Goal: Task Accomplishment & Management: Complete application form

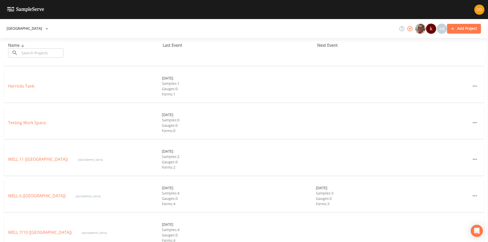
scroll to position [185, 0]
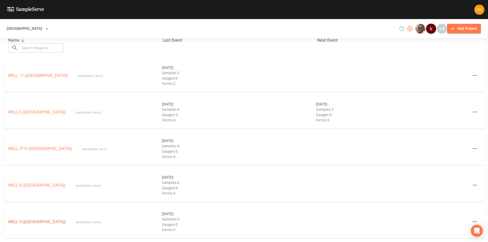
click at [62, 220] on link "WELL 9 ([GEOGRAPHIC_DATA])" at bounding box center [36, 222] width 57 height 6
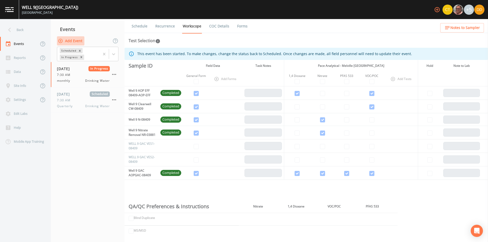
click at [75, 39] on button "Add Event" at bounding box center [70, 40] width 27 height 9
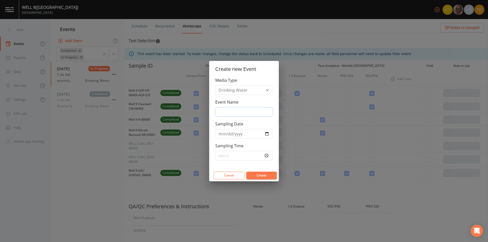
click at [249, 111] on input "Event Name" at bounding box center [243, 112] width 57 height 10
type input "quarterly bacs"
click at [265, 133] on input "Sampling Date" at bounding box center [243, 134] width 57 height 10
type input "[DATE]"
click at [249, 156] on input "Sampling Time" at bounding box center [243, 156] width 57 height 10
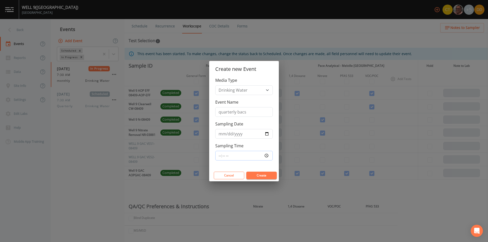
type input "07:30"
click at [265, 175] on button "Create" at bounding box center [261, 176] width 30 height 8
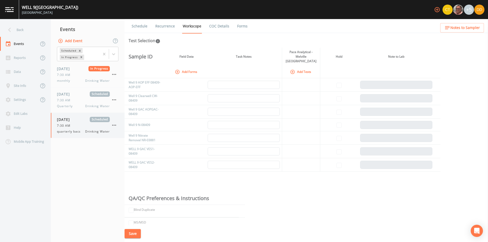
click at [75, 127] on div "7:30 AM" at bounding box center [83, 125] width 53 height 5
click at [182, 68] on button "Add Forms" at bounding box center [186, 72] width 25 height 8
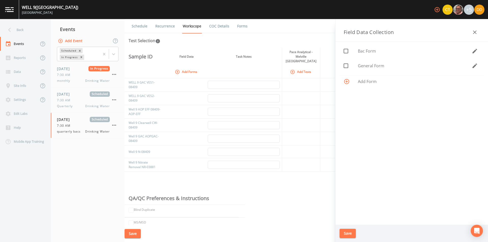
click at [367, 63] on span "General Form" at bounding box center [415, 66] width 114 height 6
checkbox input "true"
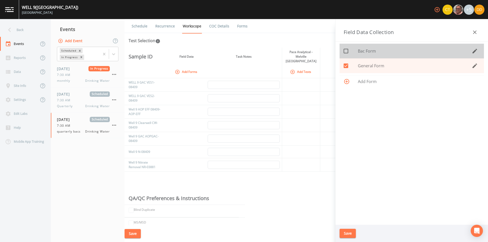
click at [373, 52] on span "Bac Form" at bounding box center [415, 51] width 114 height 6
checkbox input "true"
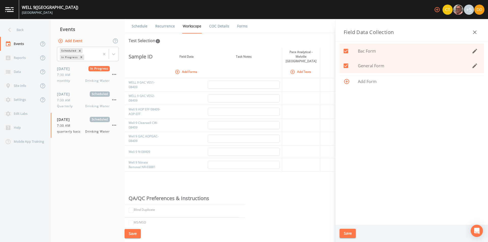
click at [352, 233] on button "Save" at bounding box center [347, 233] width 16 height 9
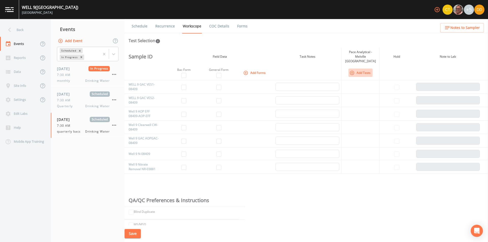
click at [351, 71] on icon "button" at bounding box center [351, 73] width 4 height 4
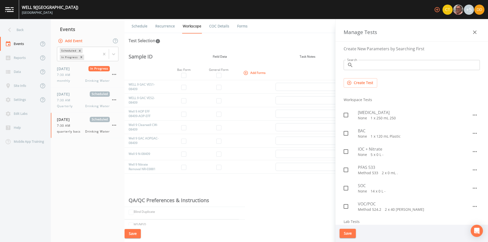
click at [264, 218] on div "Sample ID Field Data Task Notes Pace Analytical - Melville [GEOGRAPHIC_DATA] Ho…" at bounding box center [305, 136] width 363 height 177
click at [474, 31] on icon "button" at bounding box center [474, 32] width 6 height 6
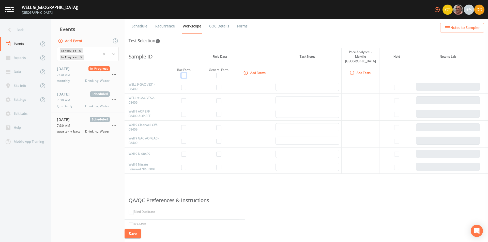
click at [185, 73] on input "checkbox" at bounding box center [183, 75] width 5 height 5
checkbox input "true"
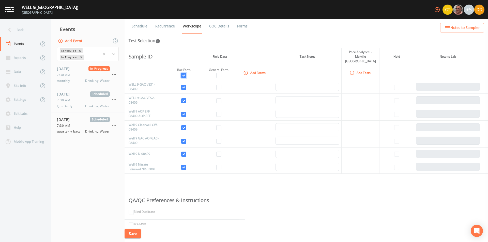
checkbox input "true"
click at [218, 73] on input "checkbox" at bounding box center [218, 75] width 5 height 5
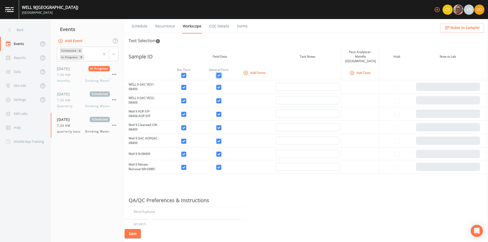
checkbox input "true"
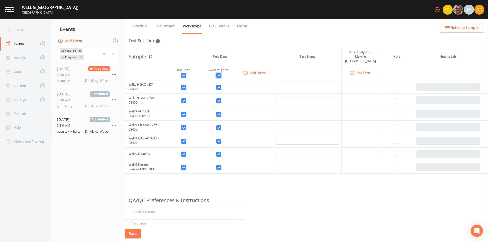
checkbox input "true"
click at [184, 85] on input "checkbox" at bounding box center [183, 87] width 5 height 5
checkbox input "false"
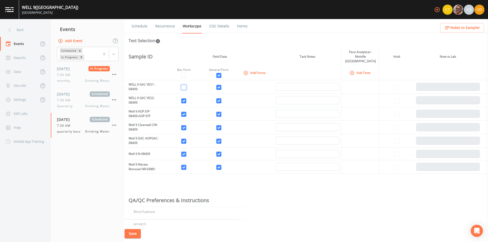
checkbox input "false"
click at [219, 85] on input "checkbox" at bounding box center [218, 87] width 5 height 5
checkbox input "false"
click at [187, 97] on td at bounding box center [183, 100] width 35 height 13
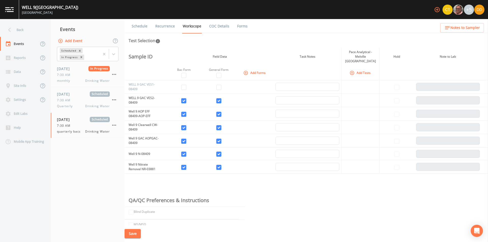
click at [223, 96] on td at bounding box center [218, 100] width 35 height 13
drag, startPoint x: 221, startPoint y: 96, endPoint x: 216, endPoint y: 97, distance: 4.3
click at [220, 98] on input "checkbox" at bounding box center [218, 100] width 5 height 5
checkbox input "false"
click at [183, 98] on input "checkbox" at bounding box center [183, 100] width 5 height 5
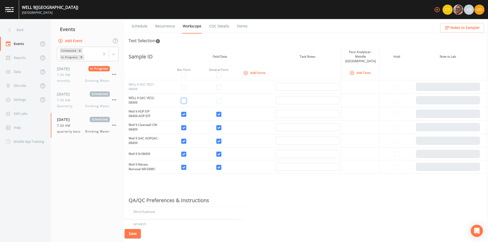
checkbox input "false"
click at [184, 112] on input "checkbox" at bounding box center [183, 114] width 5 height 5
checkbox input "false"
click at [219, 112] on input "checkbox" at bounding box center [218, 114] width 5 height 5
checkbox input "false"
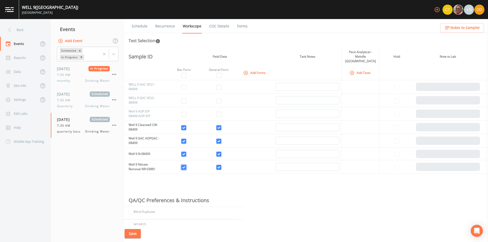
click at [181, 165] on input "checkbox" at bounding box center [183, 167] width 5 height 5
checkbox input "false"
click at [354, 69] on button "Add Tests" at bounding box center [360, 73] width 24 height 8
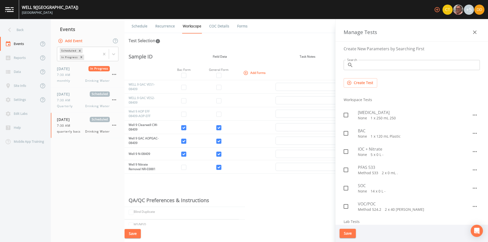
click at [345, 132] on input "checkbox" at bounding box center [342, 130] width 5 height 5
checkbox input "true"
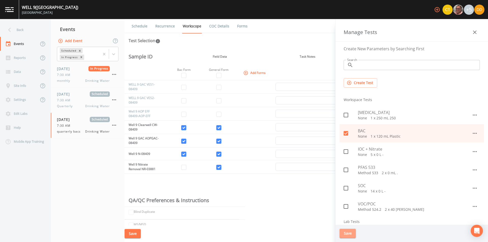
click at [345, 235] on button "Save" at bounding box center [347, 233] width 16 height 9
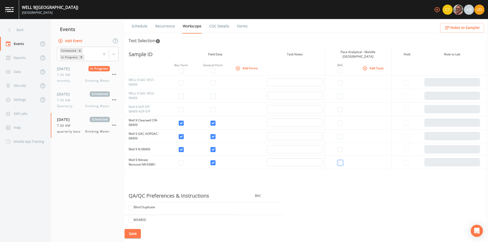
click at [341, 162] on input "checkbox" at bounding box center [339, 162] width 5 height 5
checkbox input "true"
click at [134, 233] on button "Save" at bounding box center [132, 233] width 16 height 9
click at [70, 39] on button "Add Event" at bounding box center [70, 40] width 27 height 9
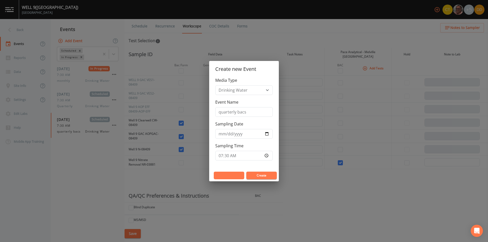
click at [234, 177] on button "Cancel" at bounding box center [229, 176] width 30 height 8
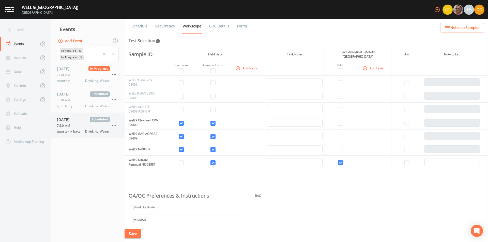
click at [82, 133] on span "quarterly bacs" at bounding box center [70, 131] width 27 height 5
click at [83, 185] on nav "Events Add Event Scheduled In Progress [DATE] In Progress 7:30 AM monthly Drink…" at bounding box center [88, 130] width 74 height 223
click at [73, 102] on span "7:30 AM" at bounding box center [65, 100] width 17 height 5
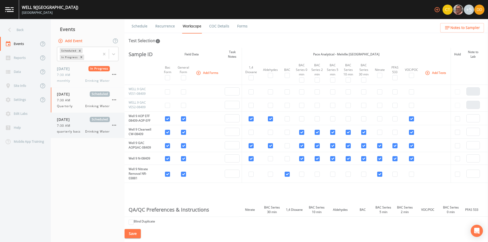
click at [75, 125] on div "7:30 AM" at bounding box center [83, 125] width 53 height 5
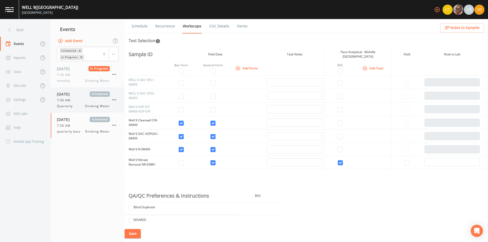
click at [71, 105] on span "Quarterly" at bounding box center [66, 106] width 19 height 5
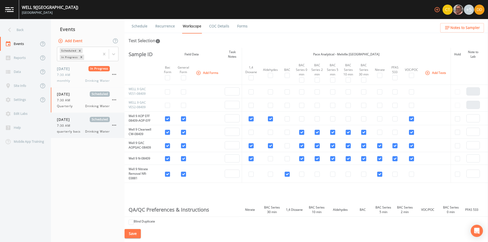
click at [78, 127] on div "7:30 AM" at bounding box center [83, 125] width 53 height 5
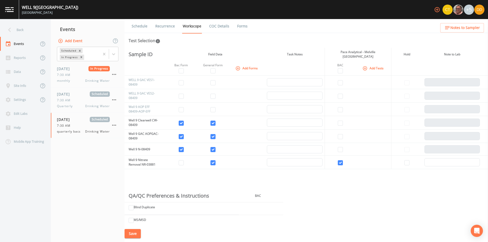
click at [363, 67] on icon "button" at bounding box center [365, 68] width 4 height 4
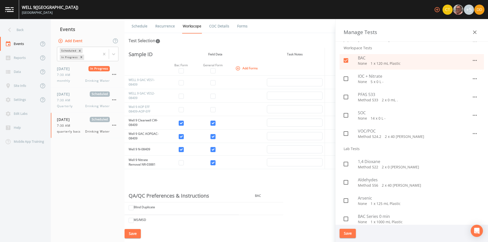
scroll to position [127, 0]
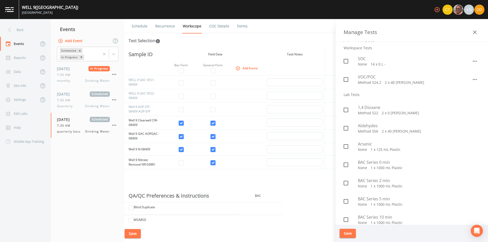
click at [382, 166] on p "None   1 x 1000 mL Plastic" at bounding box center [419, 167] width 122 height 5
checkbox input "true"
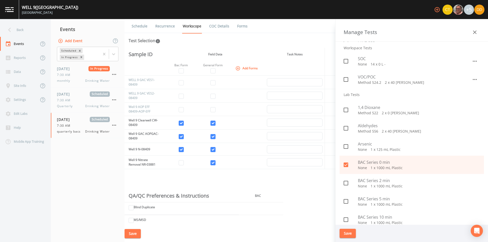
click at [379, 180] on div "BAC Series 2 min None   1 x 1000 mL Plastic" at bounding box center [411, 183] width 144 height 18
checkbox input "true"
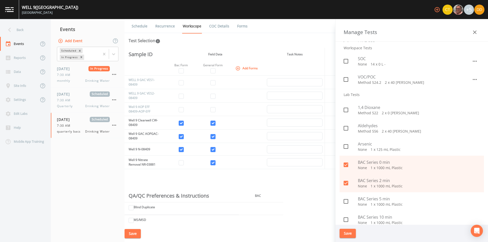
click at [375, 201] on span "BAC Series 5 min" at bounding box center [419, 199] width 122 height 6
checkbox input "true"
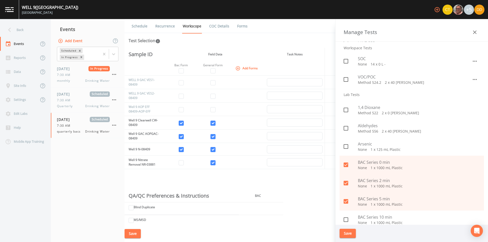
click at [374, 217] on span "BAC Series 10 min" at bounding box center [419, 217] width 122 height 6
checkbox input "true"
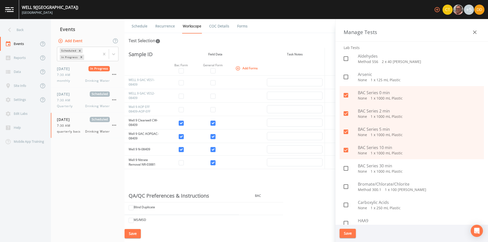
scroll to position [203, 0]
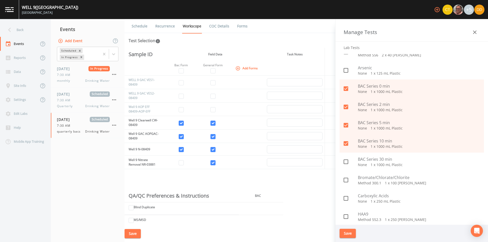
click at [371, 159] on span "BAC Series 30 min" at bounding box center [419, 159] width 122 height 6
checkbox input "true"
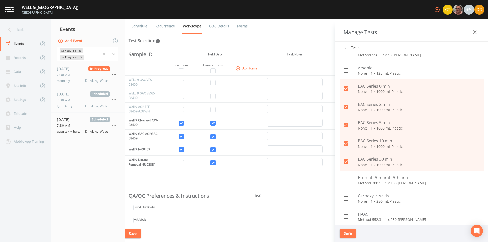
click at [350, 235] on button "Save" at bounding box center [347, 233] width 16 height 9
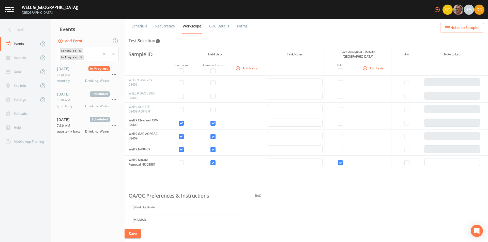
click at [372, 65] on button "Add Tests" at bounding box center [373, 68] width 24 height 8
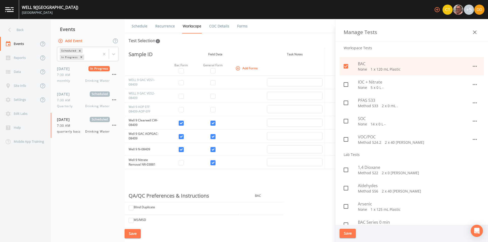
scroll to position [0, 0]
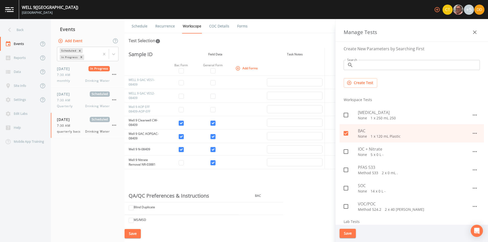
click at [352, 133] on div at bounding box center [350, 133] width 14 height 11
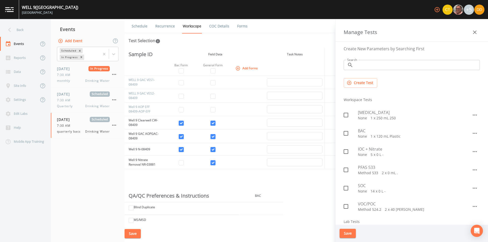
click at [352, 136] on div at bounding box center [350, 133] width 14 height 11
checkbox input "true"
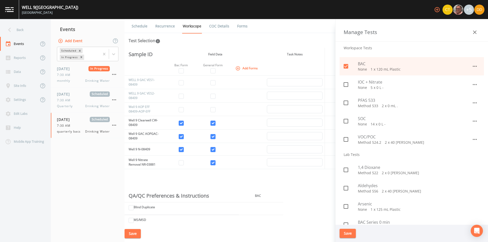
scroll to position [127, 0]
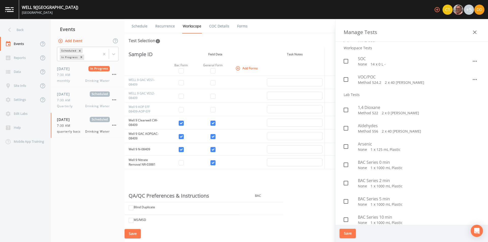
click at [354, 168] on div at bounding box center [350, 164] width 14 height 11
checkbox input "true"
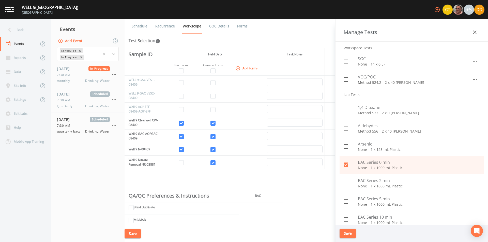
click at [358, 180] on span "BAC Series 2 min" at bounding box center [419, 180] width 122 height 6
checkbox input "true"
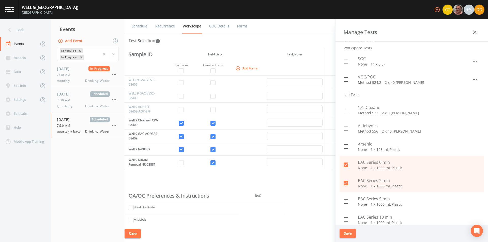
scroll to position [203, 0]
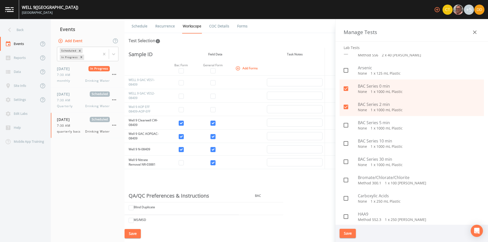
click at [358, 123] on span "BAC Series 5 min" at bounding box center [419, 123] width 122 height 6
checkbox input "true"
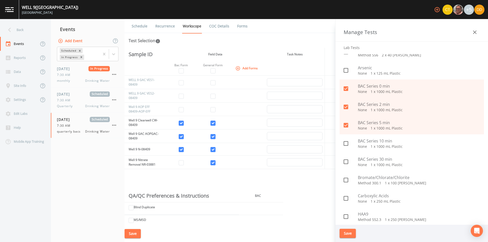
click at [356, 141] on div at bounding box center [350, 143] width 14 height 11
checkbox input "true"
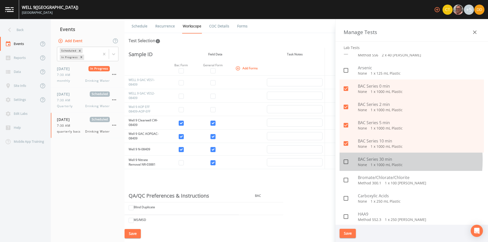
click at [356, 160] on div at bounding box center [350, 161] width 14 height 11
checkbox input "true"
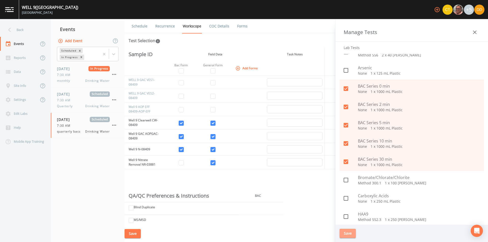
click at [350, 233] on button "Save" at bounding box center [347, 233] width 16 height 9
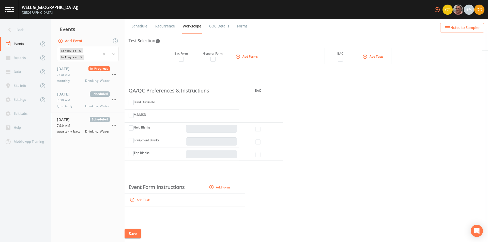
scroll to position [0, 0]
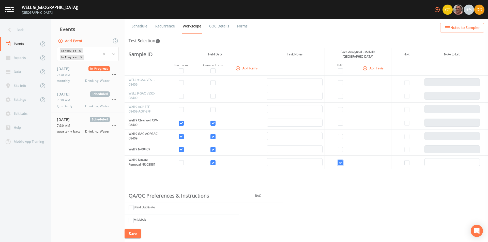
click at [339, 162] on input "checkbox" at bounding box center [339, 162] width 5 height 5
checkbox input "false"
click at [120, 126] on div "[DATE] Scheduled 7:30 AM quarterly bacs Drinking Water" at bounding box center [88, 125] width 74 height 25
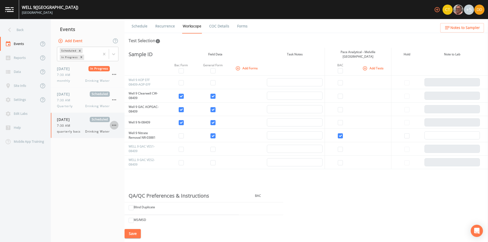
click at [115, 126] on icon "button" at bounding box center [114, 125] width 4 height 1
click at [76, 76] on div at bounding box center [244, 121] width 488 height 242
click at [82, 92] on div "[DATE] Scheduled" at bounding box center [83, 93] width 53 height 5
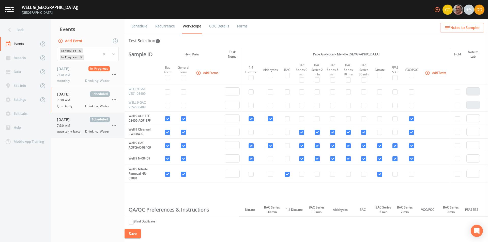
click at [74, 128] on div "7:30 AM" at bounding box center [83, 125] width 53 height 5
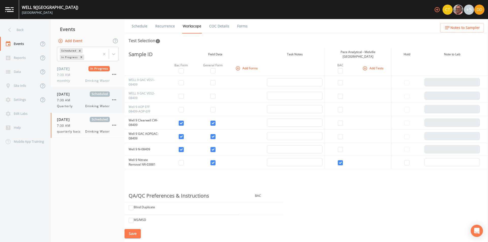
click at [81, 100] on div "7:30 AM" at bounding box center [83, 100] width 53 height 5
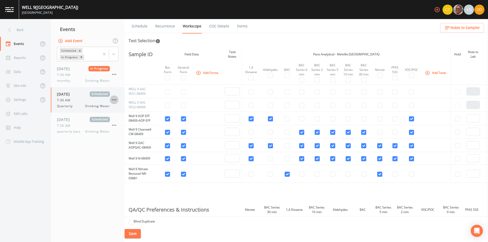
click at [117, 99] on button "button" at bounding box center [114, 99] width 9 height 9
click at [80, 100] on div at bounding box center [244, 121] width 488 height 242
click at [114, 98] on icon "button" at bounding box center [114, 100] width 6 height 6
click at [83, 100] on div at bounding box center [244, 121] width 488 height 242
drag, startPoint x: 114, startPoint y: 102, endPoint x: 95, endPoint y: 104, distance: 18.3
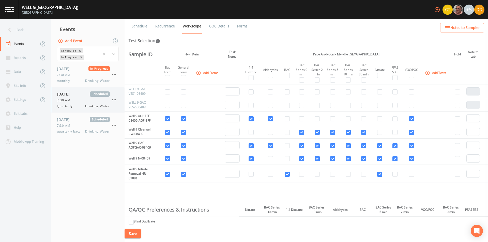
click at [95, 104] on span "Drinking Water" at bounding box center [97, 106] width 25 height 5
click at [378, 174] on input "checkbox" at bounding box center [379, 174] width 5 height 5
checkbox input "false"
click at [378, 155] on td at bounding box center [379, 158] width 17 height 13
click at [378, 159] on input "checkbox" at bounding box center [379, 158] width 5 height 5
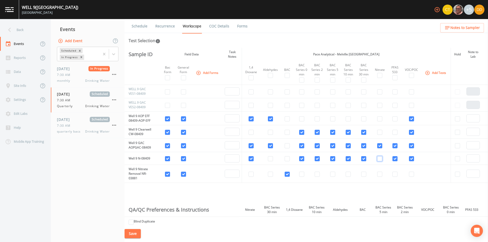
checkbox input "false"
click at [378, 146] on input "checkbox" at bounding box center [379, 145] width 5 height 5
click at [401, 145] on td at bounding box center [410, 145] width 19 height 13
click at [379, 146] on input "checkbox" at bounding box center [379, 145] width 5 height 5
checkbox input "true"
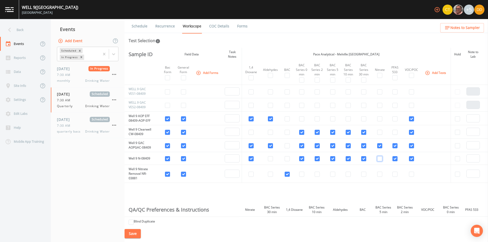
click at [377, 158] on input "checkbox" at bounding box center [379, 158] width 5 height 5
checkbox input "true"
click at [379, 175] on input "checkbox" at bounding box center [379, 174] width 5 height 5
checkbox input "true"
click at [71, 125] on span "7:30 AM" at bounding box center [65, 125] width 17 height 5
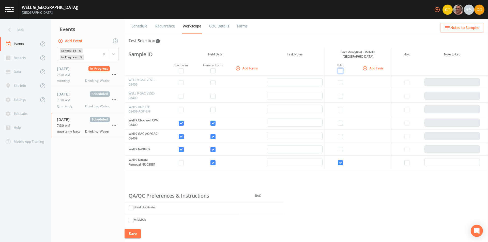
click at [340, 71] on input "checkbox" at bounding box center [339, 70] width 5 height 5
checkbox input "true"
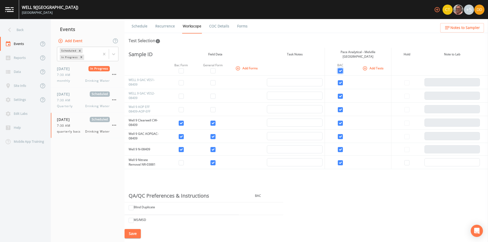
checkbox input "true"
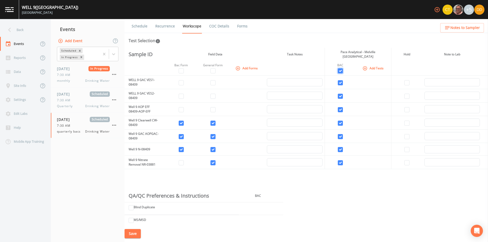
click at [340, 71] on input "checkbox" at bounding box center [339, 70] width 5 height 5
checkbox input "false"
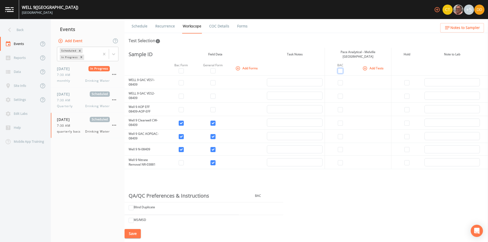
checkbox input "false"
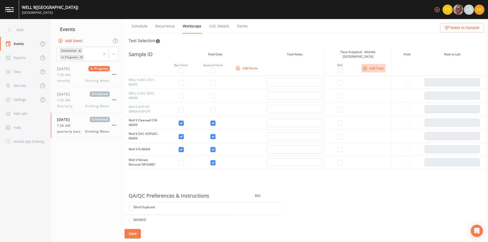
click at [367, 66] on button "Add Tests" at bounding box center [373, 68] width 24 height 8
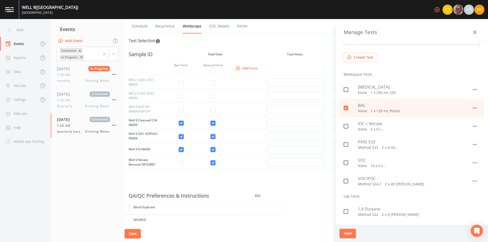
click at [353, 106] on div at bounding box center [350, 108] width 14 height 11
checkbox input "false"
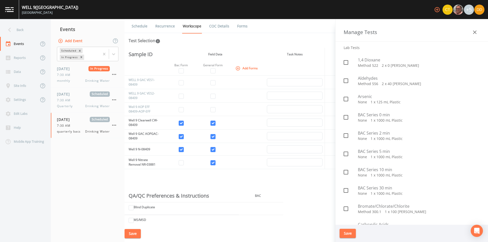
scroll to position [203, 0]
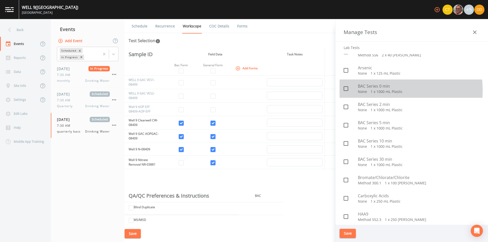
click at [361, 91] on p "None   1 x 1000 mL Plastic" at bounding box center [419, 91] width 122 height 5
checkbox input "true"
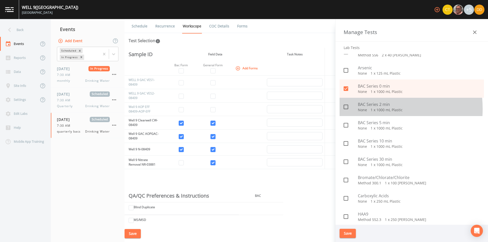
click at [364, 109] on p "None   1 x 1000 mL Plastic" at bounding box center [419, 109] width 122 height 5
checkbox input "true"
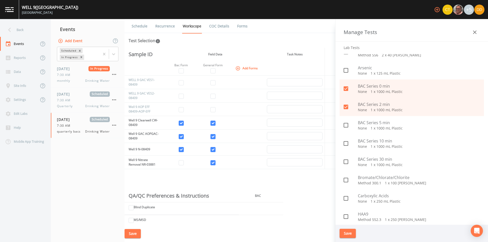
click at [363, 123] on span "BAC Series 5 min" at bounding box center [419, 123] width 122 height 6
checkbox input "true"
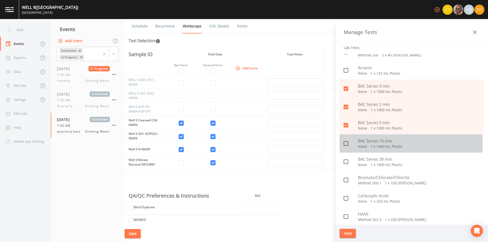
drag, startPoint x: 362, startPoint y: 144, endPoint x: 362, endPoint y: 154, distance: 9.6
click at [362, 145] on p "None   1 x 1000 mL Plastic" at bounding box center [419, 146] width 122 height 5
checkbox input "true"
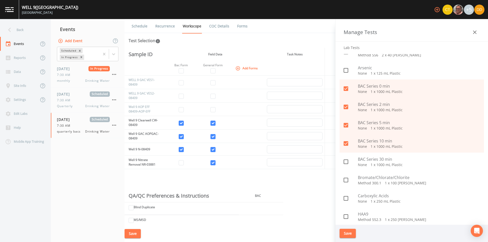
click at [362, 156] on div "BAC Series 30 min None   1 x 1000 mL Plastic" at bounding box center [411, 162] width 144 height 18
checkbox input "true"
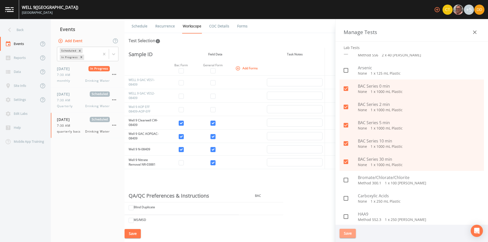
click at [348, 232] on button "Save" at bounding box center [347, 233] width 16 height 9
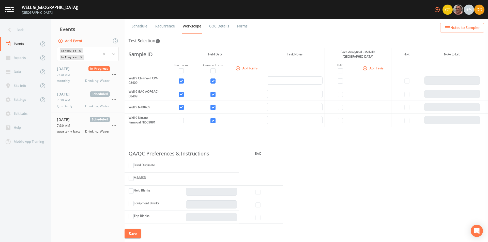
scroll to position [0, 0]
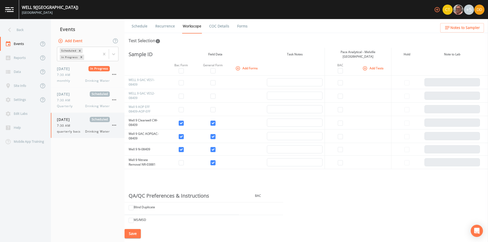
click at [75, 130] on span "quarterly bacs" at bounding box center [70, 131] width 27 height 5
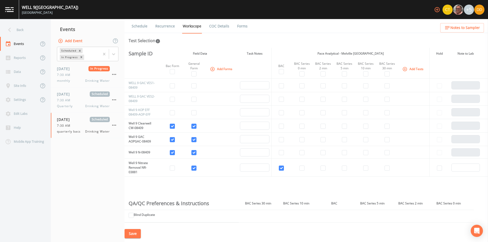
click at [82, 41] on button "Add Event" at bounding box center [70, 40] width 27 height 9
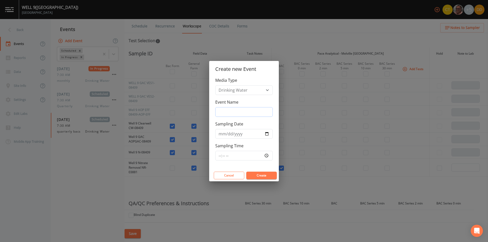
click at [253, 110] on input "Event Name" at bounding box center [243, 112] width 57 height 10
type input "quarterly bacs"
click at [254, 132] on input "Sampling Date" at bounding box center [243, 134] width 57 height 10
click at [267, 133] on input "Sampling Date" at bounding box center [243, 134] width 57 height 10
type input "[DATE]"
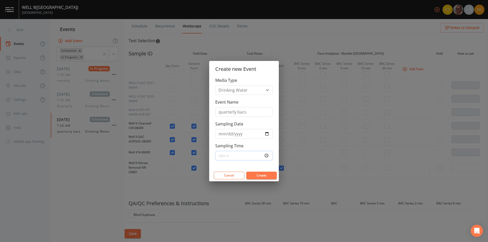
click at [255, 152] on input "Sampling Time" at bounding box center [243, 156] width 57 height 10
type input "07:30"
click at [267, 178] on button "Create" at bounding box center [261, 176] width 30 height 8
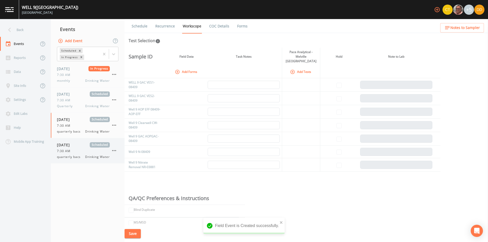
click at [84, 153] on div "[DATE] Scheduled 7:30 AM quarterly bacs Drinking Water" at bounding box center [83, 150] width 53 height 17
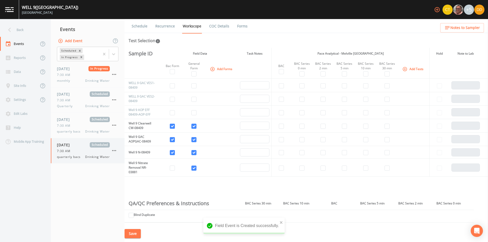
click at [82, 149] on div "7:30 AM" at bounding box center [83, 151] width 53 height 5
click at [72, 124] on span "7:30 AM" at bounding box center [65, 125] width 17 height 5
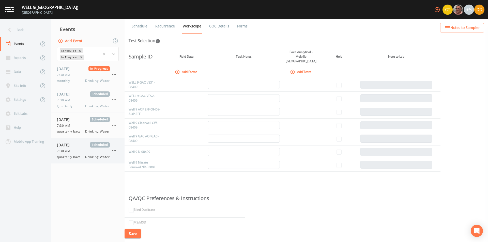
click at [72, 148] on div "[DATE] Scheduled 7:30 AM quarterly bacs Drinking Water" at bounding box center [83, 150] width 53 height 17
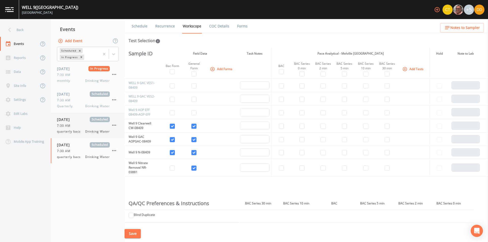
click at [83, 116] on div "[DATE] Scheduled 7:30 AM quarterly bacs Drinking Water" at bounding box center [88, 125] width 74 height 25
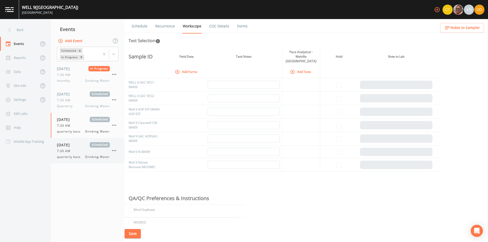
click at [73, 146] on span "[DATE]" at bounding box center [65, 144] width 17 height 5
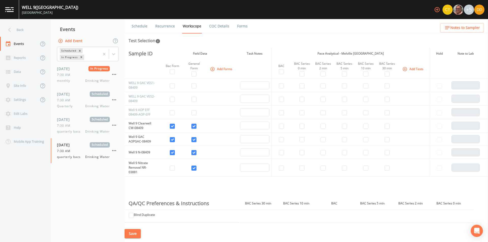
click at [284, 168] on td at bounding box center [281, 168] width 20 height 18
click at [280, 170] on input "checkbox" at bounding box center [281, 168] width 5 height 5
checkbox input "true"
click at [304, 125] on td at bounding box center [301, 125] width 21 height 13
click at [301, 128] on input "checkbox" at bounding box center [301, 126] width 5 height 5
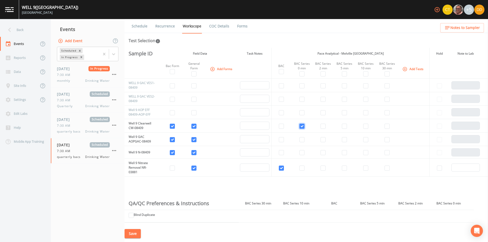
checkbox input "true"
click at [302, 139] on td at bounding box center [301, 139] width 21 height 13
click at [302, 139] on input "checkbox" at bounding box center [301, 139] width 5 height 5
checkbox input "true"
click at [301, 153] on input "checkbox" at bounding box center [301, 152] width 5 height 5
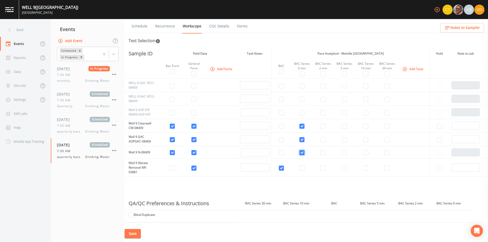
checkbox input "true"
drag, startPoint x: 321, startPoint y: 123, endPoint x: 320, endPoint y: 127, distance: 4.6
click at [320, 123] on td at bounding box center [322, 125] width 21 height 13
click at [322, 125] on input "checkbox" at bounding box center [322, 126] width 5 height 5
checkbox input "true"
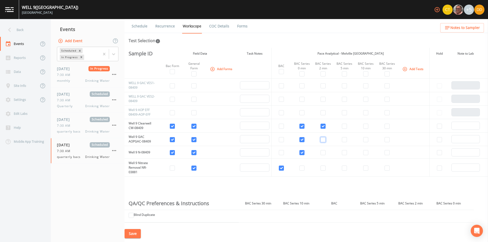
click at [321, 140] on input "checkbox" at bounding box center [322, 139] width 5 height 5
checkbox input "true"
click at [323, 151] on input "checkbox" at bounding box center [322, 152] width 5 height 5
checkbox input "true"
drag, startPoint x: 342, startPoint y: 124, endPoint x: 342, endPoint y: 134, distance: 9.9
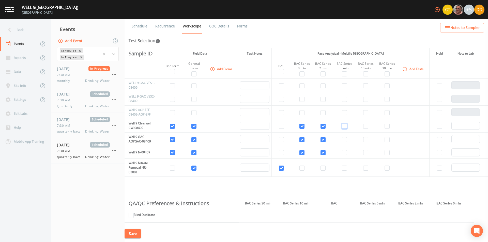
click at [342, 125] on input "checkbox" at bounding box center [344, 126] width 5 height 5
checkbox input "true"
click at [343, 138] on input "checkbox" at bounding box center [344, 139] width 5 height 5
checkbox input "true"
drag, startPoint x: 344, startPoint y: 148, endPoint x: 345, endPoint y: 154, distance: 5.4
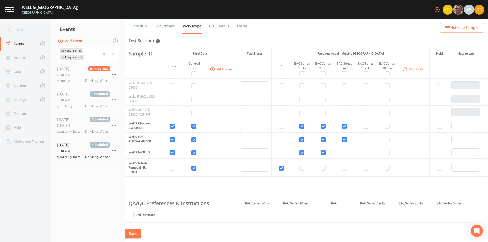
click at [344, 149] on td at bounding box center [343, 152] width 21 height 13
click at [345, 154] on input "checkbox" at bounding box center [344, 152] width 5 height 5
checkbox input "true"
drag, startPoint x: 365, startPoint y: 125, endPoint x: 363, endPoint y: 136, distance: 11.8
click at [365, 126] on input "checkbox" at bounding box center [365, 126] width 5 height 5
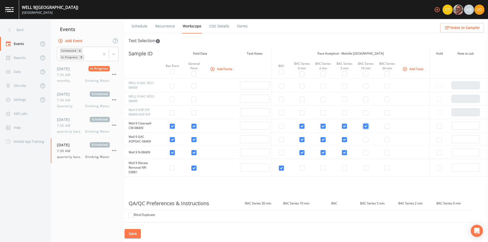
checkbox input "true"
click at [365, 141] on input "checkbox" at bounding box center [365, 139] width 5 height 5
checkbox input "true"
click at [367, 155] on td at bounding box center [365, 152] width 21 height 13
drag, startPoint x: 364, startPoint y: 153, endPoint x: 415, endPoint y: 114, distance: 64.7
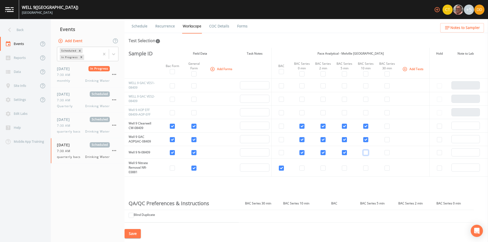
click at [364, 152] on input "checkbox" at bounding box center [365, 152] width 5 height 5
checkbox input "true"
drag, startPoint x: 387, startPoint y: 125, endPoint x: 385, endPoint y: 127, distance: 2.7
click at [387, 126] on input "checkbox" at bounding box center [386, 126] width 5 height 5
checkbox input "true"
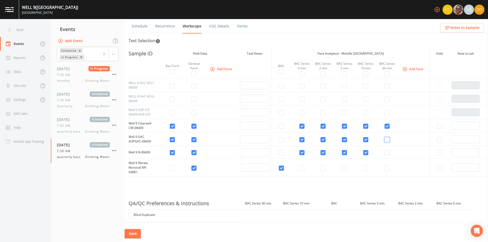
click at [386, 140] on input "checkbox" at bounding box center [386, 139] width 5 height 5
checkbox input "true"
click at [386, 151] on input "checkbox" at bounding box center [386, 152] width 5 height 5
checkbox input "true"
click at [82, 117] on div "[DATE] Scheduled" at bounding box center [83, 119] width 53 height 5
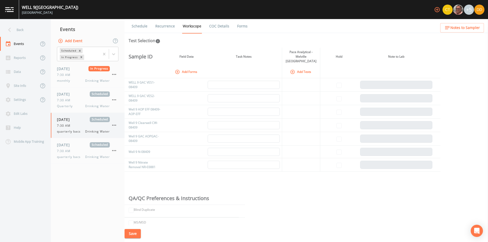
drag, startPoint x: 116, startPoint y: 124, endPoint x: 91, endPoint y: 127, distance: 25.8
click at [91, 127] on div "7:30 AM" at bounding box center [83, 125] width 53 height 5
click at [73, 120] on span "[DATE]" at bounding box center [65, 119] width 17 height 5
click at [115, 125] on icon "button" at bounding box center [114, 125] width 6 height 6
click at [133, 155] on p "Delete" at bounding box center [139, 155] width 33 height 6
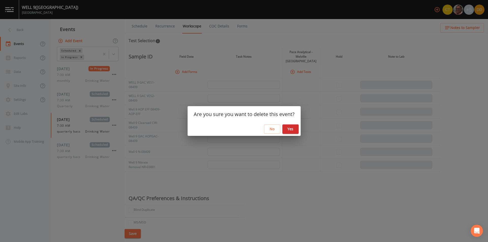
click at [292, 129] on button "Yes" at bounding box center [290, 128] width 16 height 9
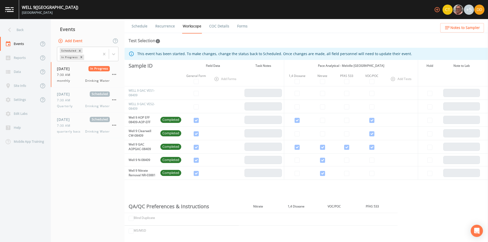
click at [73, 149] on nav "Events Add Event Scheduled In Progress [DATE] In Progress 7:30 AM monthly Drink…" at bounding box center [88, 130] width 74 height 223
click at [71, 126] on span "7:30 AM" at bounding box center [65, 125] width 17 height 5
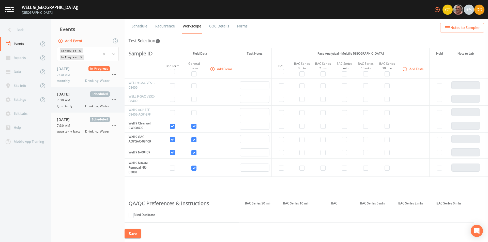
click at [78, 103] on div "[DATE] Scheduled 7:30 AM Quarterly Drinking Water" at bounding box center [83, 99] width 53 height 17
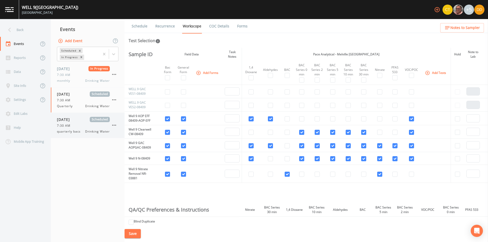
click at [76, 127] on div "7:30 AM" at bounding box center [83, 125] width 53 height 5
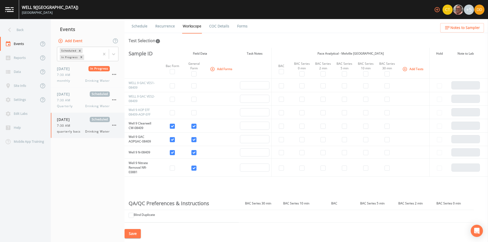
click at [77, 128] on div "[DATE] Scheduled 7:30 AM quarterly bacs Drinking Water" at bounding box center [83, 125] width 53 height 17
click at [283, 168] on input "checkbox" at bounding box center [281, 168] width 5 height 5
checkbox input "true"
click at [301, 151] on input "checkbox" at bounding box center [301, 152] width 5 height 5
checkbox input "true"
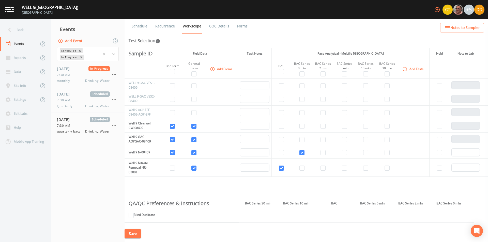
click at [302, 142] on td at bounding box center [301, 139] width 21 height 13
click at [302, 138] on input "checkbox" at bounding box center [301, 139] width 5 height 5
checkbox input "true"
click at [301, 124] on input "checkbox" at bounding box center [301, 126] width 5 height 5
checkbox input "true"
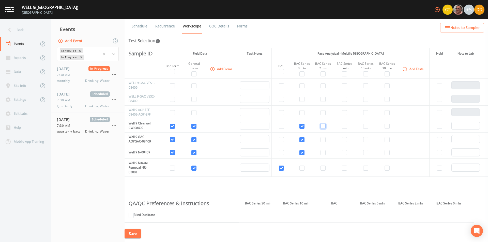
click at [324, 126] on input "checkbox" at bounding box center [322, 126] width 5 height 5
checkbox input "true"
click at [323, 142] on input "checkbox" at bounding box center [322, 139] width 5 height 5
checkbox input "true"
click at [321, 151] on input "checkbox" at bounding box center [322, 152] width 5 height 5
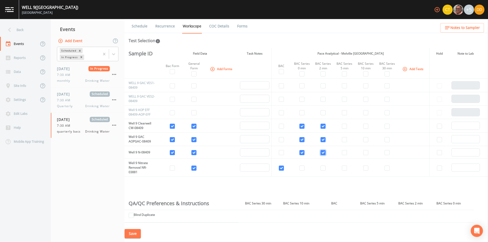
checkbox input "true"
click at [340, 126] on td at bounding box center [343, 125] width 21 height 13
click at [343, 127] on input "checkbox" at bounding box center [344, 126] width 5 height 5
checkbox input "true"
click at [343, 141] on input "checkbox" at bounding box center [344, 139] width 5 height 5
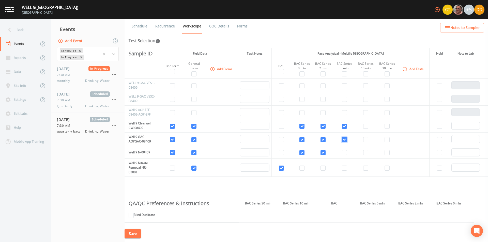
checkbox input "true"
click at [345, 152] on input "checkbox" at bounding box center [344, 152] width 5 height 5
checkbox input "true"
click at [364, 126] on input "checkbox" at bounding box center [365, 126] width 5 height 5
checkbox input "true"
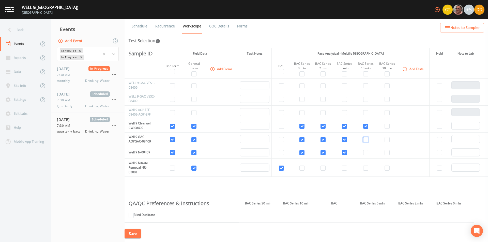
click at [365, 140] on input "checkbox" at bounding box center [365, 139] width 5 height 5
checkbox input "true"
click at [364, 149] on td at bounding box center [365, 152] width 21 height 13
click at [364, 152] on input "checkbox" at bounding box center [365, 152] width 5 height 5
checkbox input "true"
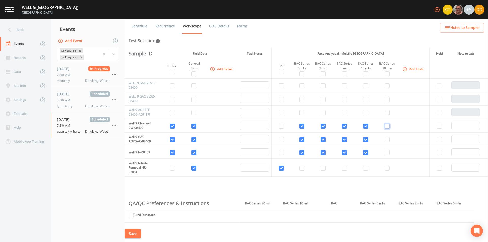
click at [385, 125] on input "checkbox" at bounding box center [386, 126] width 5 height 5
checkbox input "true"
click at [386, 141] on input "checkbox" at bounding box center [386, 139] width 5 height 5
checkbox input "true"
click at [387, 151] on input "checkbox" at bounding box center [386, 152] width 5 height 5
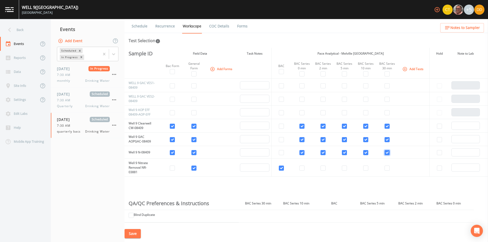
checkbox input "true"
click at [133, 235] on button "Save" at bounding box center [132, 233] width 16 height 9
click at [75, 38] on button "Add Event" at bounding box center [70, 40] width 27 height 9
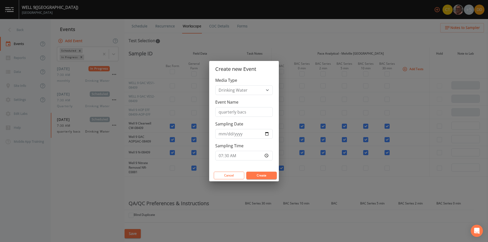
click at [61, 203] on div "Create new Event Media Type Drinking Water Event Name quarterly bacs Sampling D…" at bounding box center [244, 121] width 488 height 242
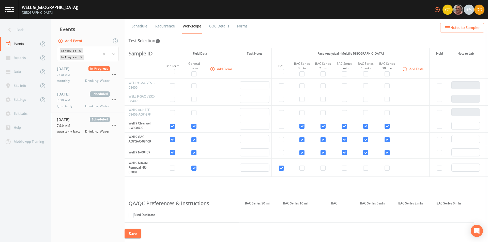
click at [72, 41] on button "Add Event" at bounding box center [70, 40] width 27 height 9
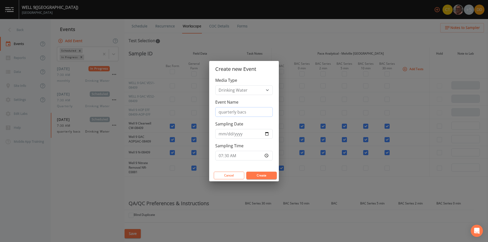
click at [262, 112] on input "quarterly bacs" at bounding box center [243, 112] width 57 height 10
type input "quarterly"
click at [274, 104] on div "Media Type Drinking Water Event Name quarterly Sampling Date [DATE] Sampling Ti…" at bounding box center [244, 123] width 70 height 92
click at [259, 176] on button "Create" at bounding box center [261, 176] width 30 height 8
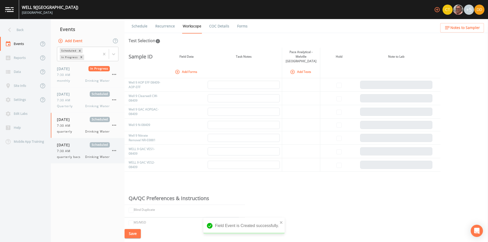
click at [78, 150] on div "7:30 AM" at bounding box center [83, 151] width 53 height 5
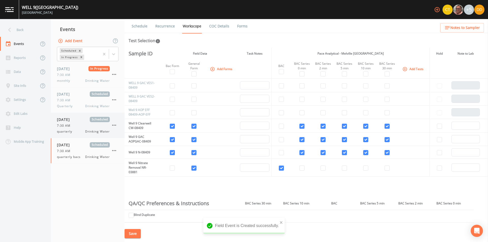
click at [73, 129] on div "[DATE] Scheduled 7:30 AM quarterly Drinking Water" at bounding box center [83, 125] width 53 height 17
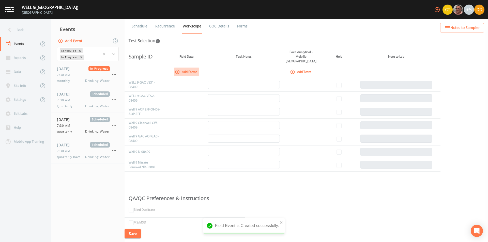
click at [193, 69] on button "Add Forms" at bounding box center [186, 72] width 25 height 8
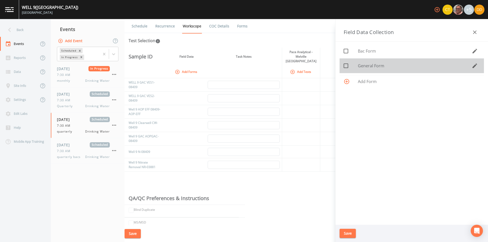
click at [365, 62] on div "General Form" at bounding box center [411, 65] width 144 height 15
checkbox input "true"
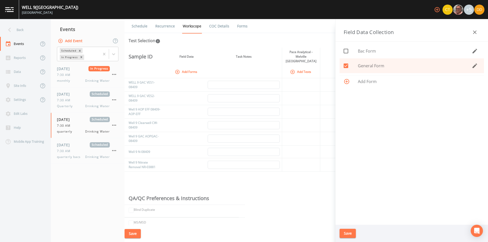
click at [352, 232] on button "Save" at bounding box center [347, 233] width 16 height 9
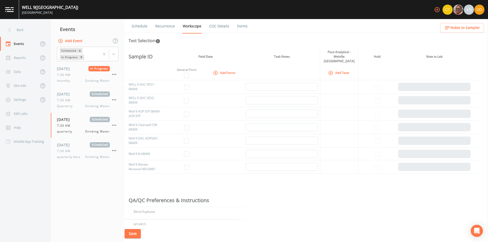
click at [337, 69] on button "Add Tests" at bounding box center [339, 73] width 24 height 8
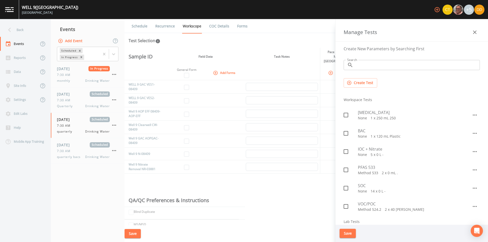
click at [305, 66] on th at bounding box center [282, 73] width 76 height 15
click at [474, 33] on icon "button" at bounding box center [474, 32] width 6 height 6
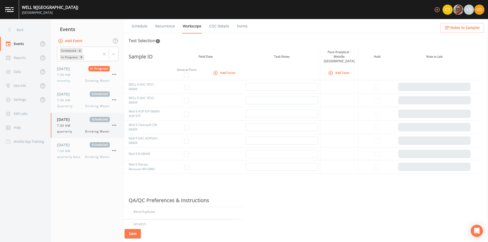
click at [74, 124] on div "7:30 AM" at bounding box center [83, 125] width 53 height 5
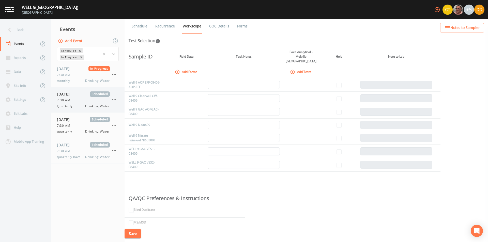
click at [72, 94] on span "[DATE]" at bounding box center [65, 93] width 17 height 5
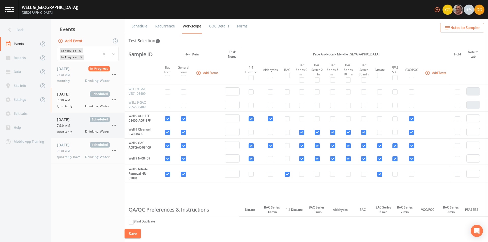
click at [73, 121] on span "[DATE]" at bounding box center [65, 119] width 17 height 5
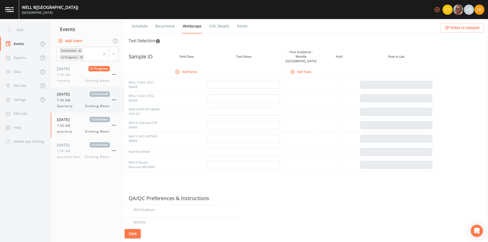
click at [73, 94] on span "[DATE]" at bounding box center [65, 93] width 17 height 5
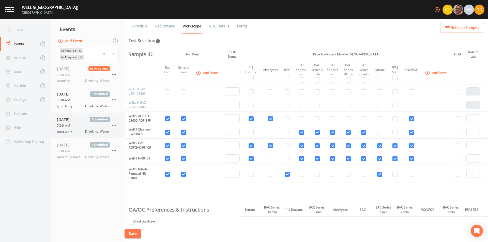
click at [81, 132] on div "quarterly Drinking Water" at bounding box center [83, 131] width 53 height 5
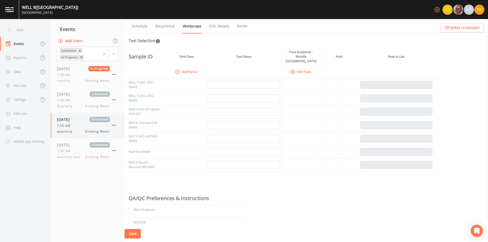
drag, startPoint x: 115, startPoint y: 123, endPoint x: 86, endPoint y: 124, distance: 29.7
click at [86, 124] on div "7:30 AM" at bounding box center [83, 125] width 53 height 5
click at [117, 125] on icon "button" at bounding box center [114, 125] width 6 height 6
click at [137, 157] on p "Delete" at bounding box center [139, 155] width 33 height 6
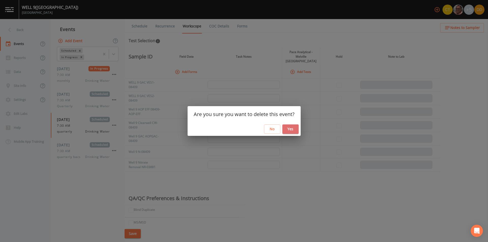
click at [289, 128] on button "Yes" at bounding box center [290, 128] width 16 height 9
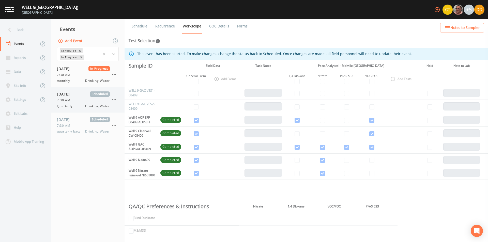
click at [75, 106] on span "Quarterly" at bounding box center [66, 106] width 19 height 5
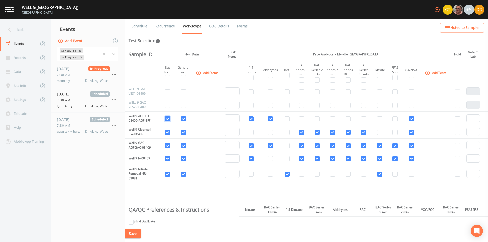
click at [168, 119] on input "checkbox" at bounding box center [167, 118] width 5 height 5
checkbox input "false"
click at [168, 133] on input "checkbox" at bounding box center [167, 132] width 5 height 5
checkbox input "false"
click at [169, 145] on input "checkbox" at bounding box center [167, 145] width 5 height 5
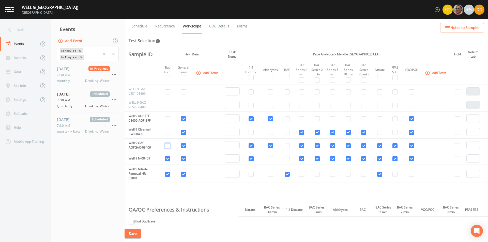
checkbox input "false"
drag, startPoint x: 169, startPoint y: 158, endPoint x: 166, endPoint y: 171, distance: 12.8
click at [169, 159] on input "checkbox" at bounding box center [167, 158] width 5 height 5
checkbox input "false"
click at [165, 179] on td at bounding box center [167, 174] width 14 height 18
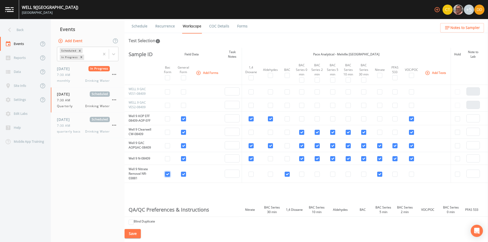
click at [169, 175] on input "checkbox" at bounding box center [167, 174] width 5 height 5
checkbox input "false"
click at [302, 133] on input "checkbox" at bounding box center [301, 132] width 5 height 5
checkbox input "false"
click at [316, 133] on input "checkbox" at bounding box center [316, 132] width 5 height 5
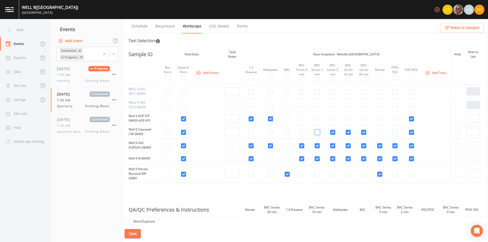
checkbox input "false"
click at [330, 134] on input "checkbox" at bounding box center [332, 132] width 5 height 5
checkbox input "false"
drag, startPoint x: 302, startPoint y: 147, endPoint x: 310, endPoint y: 145, distance: 8.8
click at [302, 146] on input "checkbox" at bounding box center [301, 145] width 5 height 5
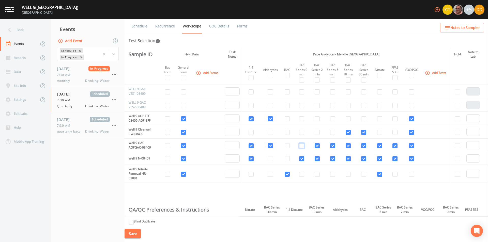
checkbox input "false"
click at [315, 145] on input "checkbox" at bounding box center [316, 145] width 5 height 5
checkbox input "false"
drag, startPoint x: 331, startPoint y: 145, endPoint x: 341, endPoint y: 143, distance: 10.5
click at [331, 145] on input "checkbox" at bounding box center [332, 145] width 5 height 5
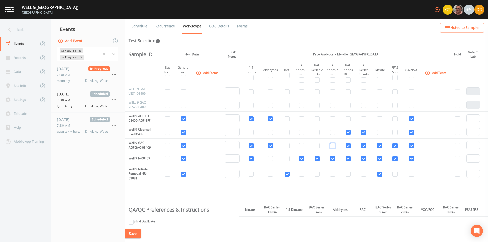
checkbox input "false"
click at [348, 134] on input "checkbox" at bounding box center [347, 132] width 5 height 5
checkbox input "false"
click at [348, 146] on input "checkbox" at bounding box center [347, 145] width 5 height 5
checkbox input "false"
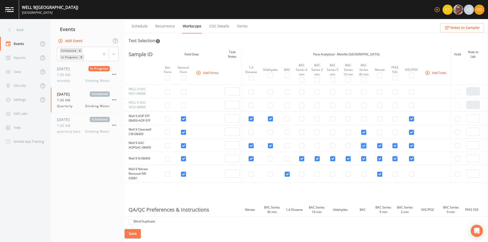
click at [362, 143] on input "checkbox" at bounding box center [363, 145] width 5 height 5
checkbox input "false"
click at [363, 129] on td at bounding box center [363, 131] width 15 height 13
click at [362, 158] on input "checkbox" at bounding box center [363, 158] width 5 height 5
checkbox input "false"
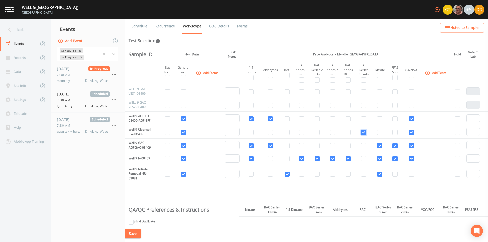
click at [361, 132] on input "checkbox" at bounding box center [363, 132] width 5 height 5
checkbox input "false"
click at [349, 158] on input "checkbox" at bounding box center [347, 158] width 5 height 5
checkbox input "false"
click at [331, 158] on input "checkbox" at bounding box center [332, 158] width 5 height 5
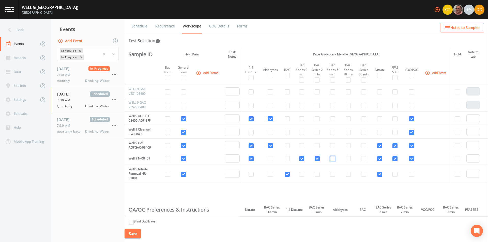
checkbox input "false"
click at [315, 158] on input "checkbox" at bounding box center [316, 158] width 5 height 5
checkbox input "false"
click at [299, 158] on input "checkbox" at bounding box center [301, 158] width 5 height 5
checkbox input "false"
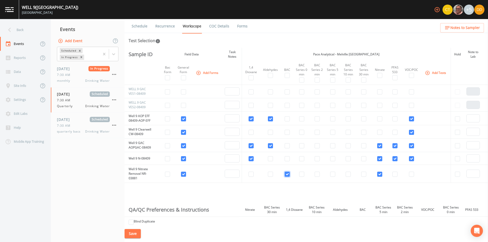
click at [287, 175] on input "checkbox" at bounding box center [286, 174] width 5 height 5
checkbox input "false"
click at [136, 236] on button "Save" at bounding box center [132, 233] width 16 height 9
click at [131, 232] on button "Save" at bounding box center [132, 233] width 16 height 9
click at [68, 126] on span "7:30 AM" at bounding box center [65, 125] width 17 height 5
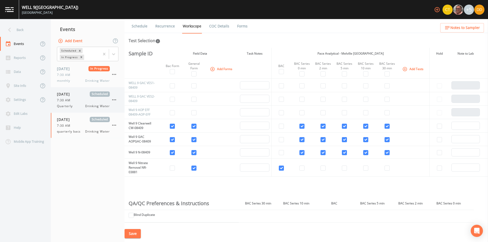
click at [74, 102] on div "7:30 AM" at bounding box center [83, 100] width 53 height 5
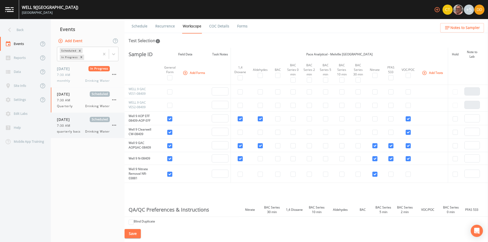
click at [83, 124] on div "7:30 AM" at bounding box center [83, 125] width 53 height 5
